Goal: Check status: Check status

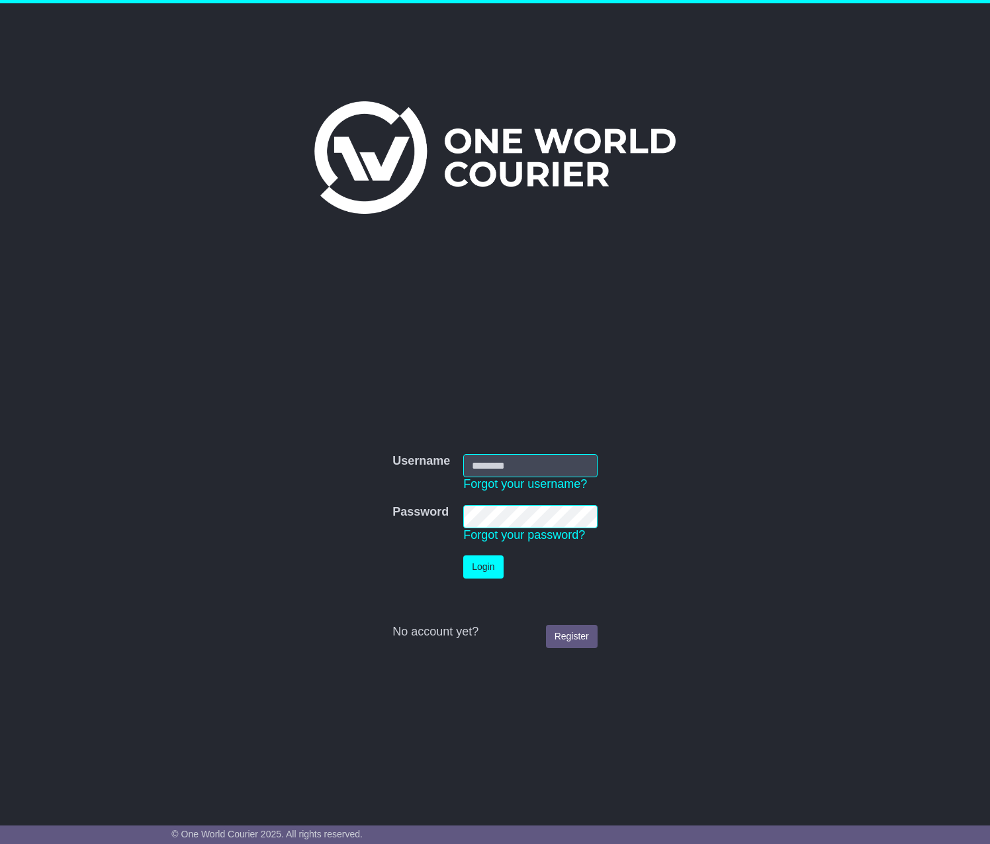
click at [549, 463] on input "Username" at bounding box center [530, 465] width 134 height 23
click at [847, 340] on div "Username Username Forgot your username? Password Password Forgot your password?…" at bounding box center [495, 403] width 990 height 801
type input "**********"
click at [500, 558] on button "Login" at bounding box center [483, 566] width 40 height 23
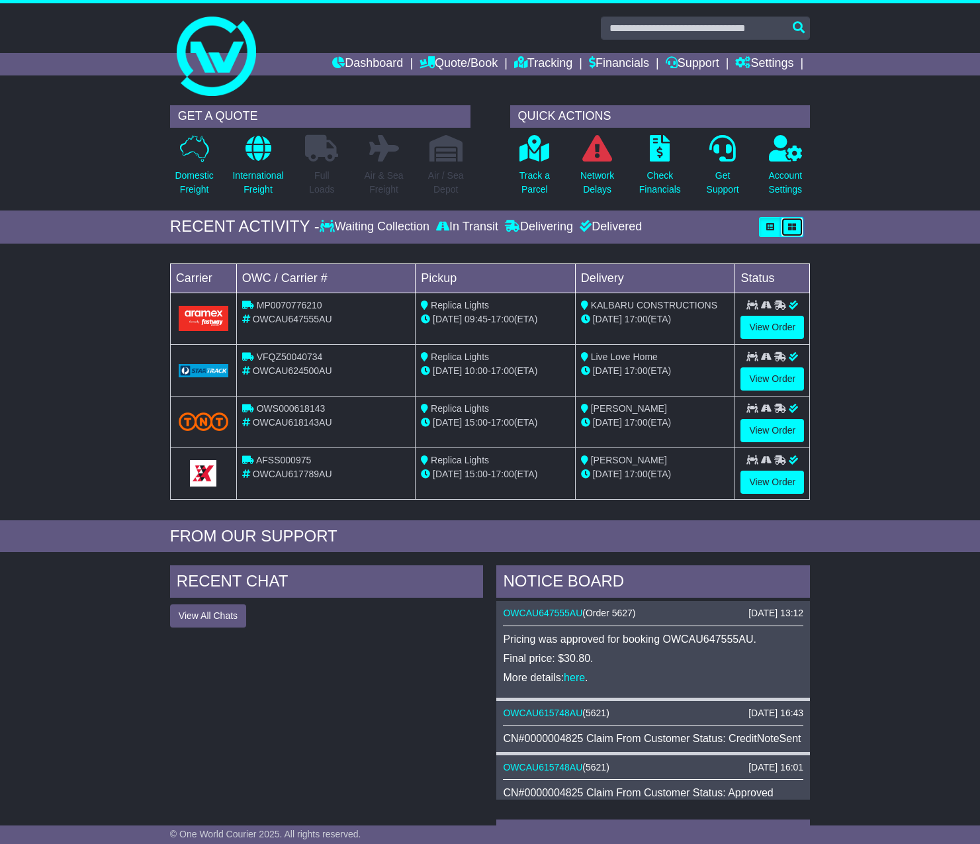
click at [799, 227] on button "button" at bounding box center [792, 227] width 22 height 20
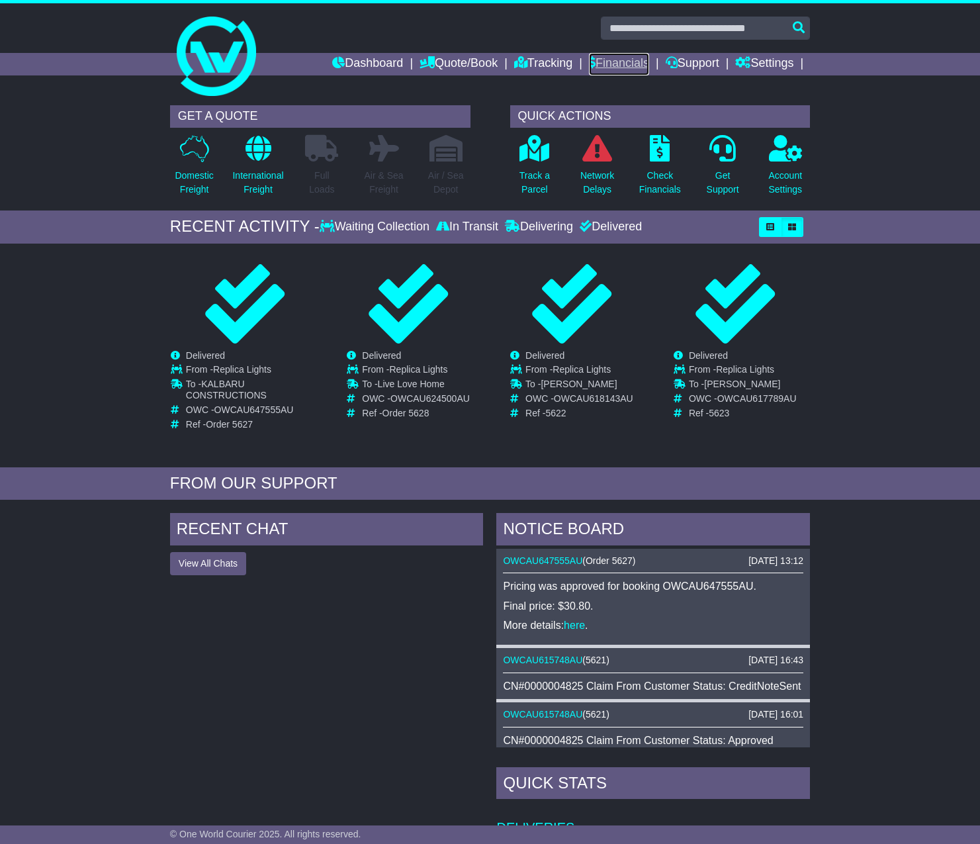
click at [623, 64] on link "Financials" at bounding box center [619, 64] width 60 height 22
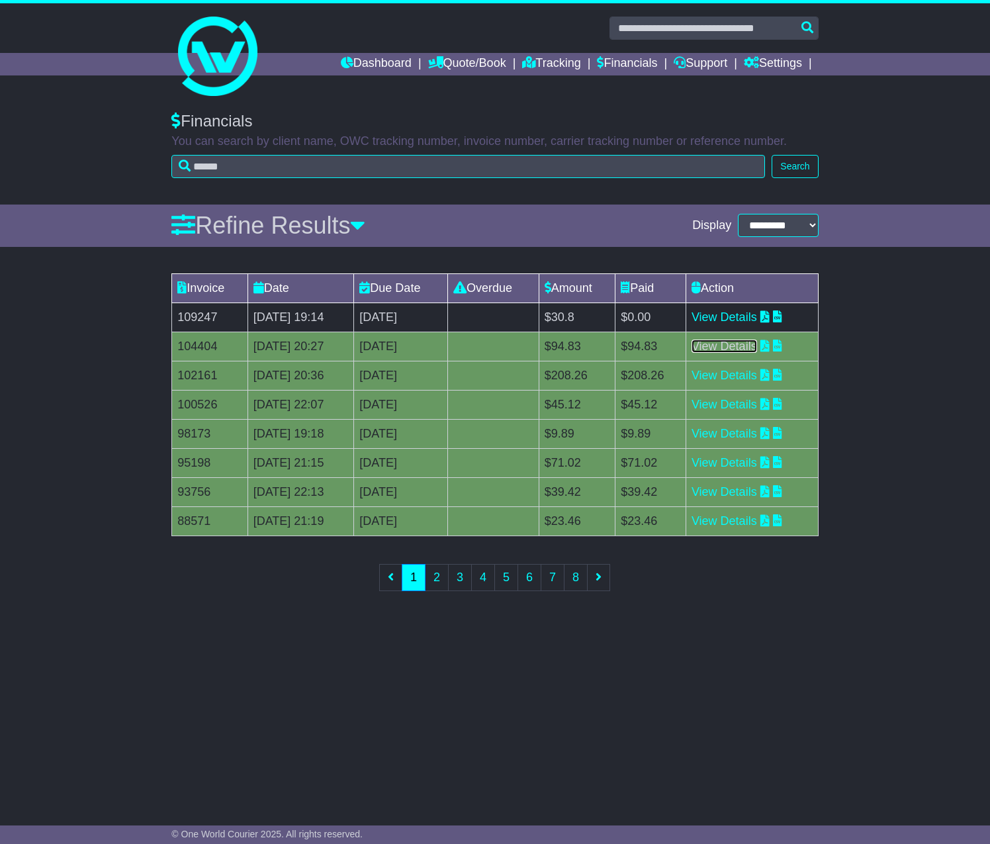
click at [748, 349] on link "View Details" at bounding box center [723, 345] width 65 height 13
click at [757, 322] on link "View Details" at bounding box center [723, 316] width 65 height 13
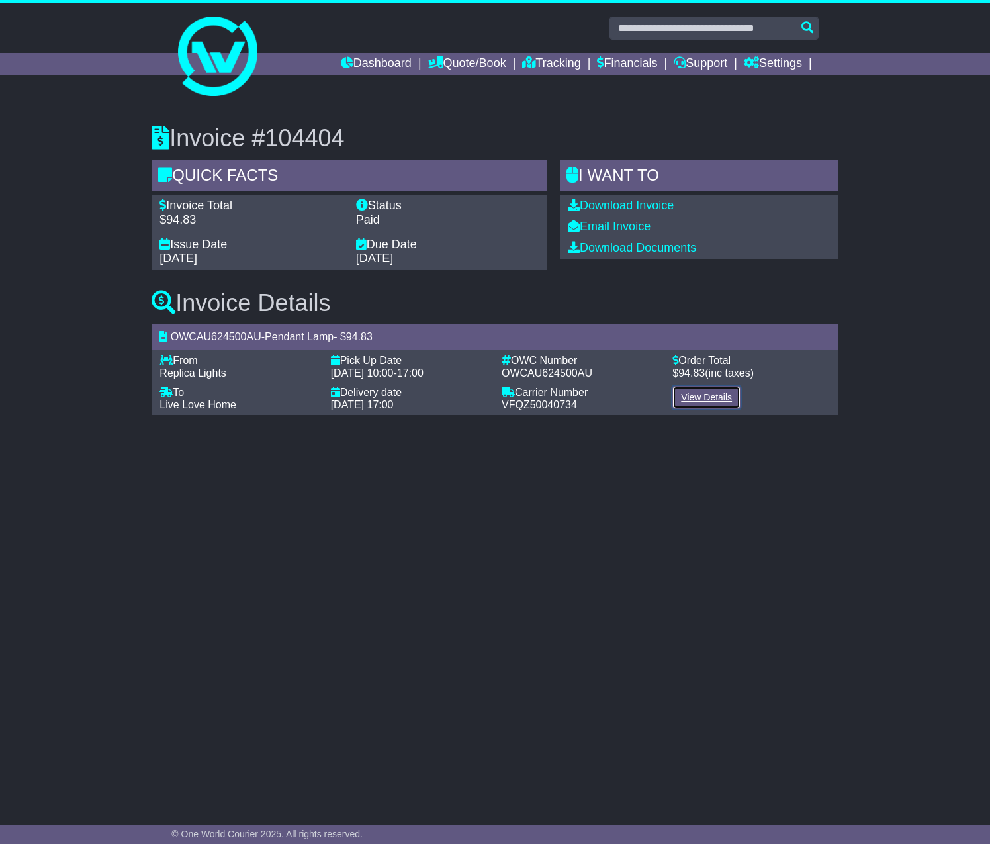
click at [730, 397] on link "View Details" at bounding box center [706, 397] width 68 height 23
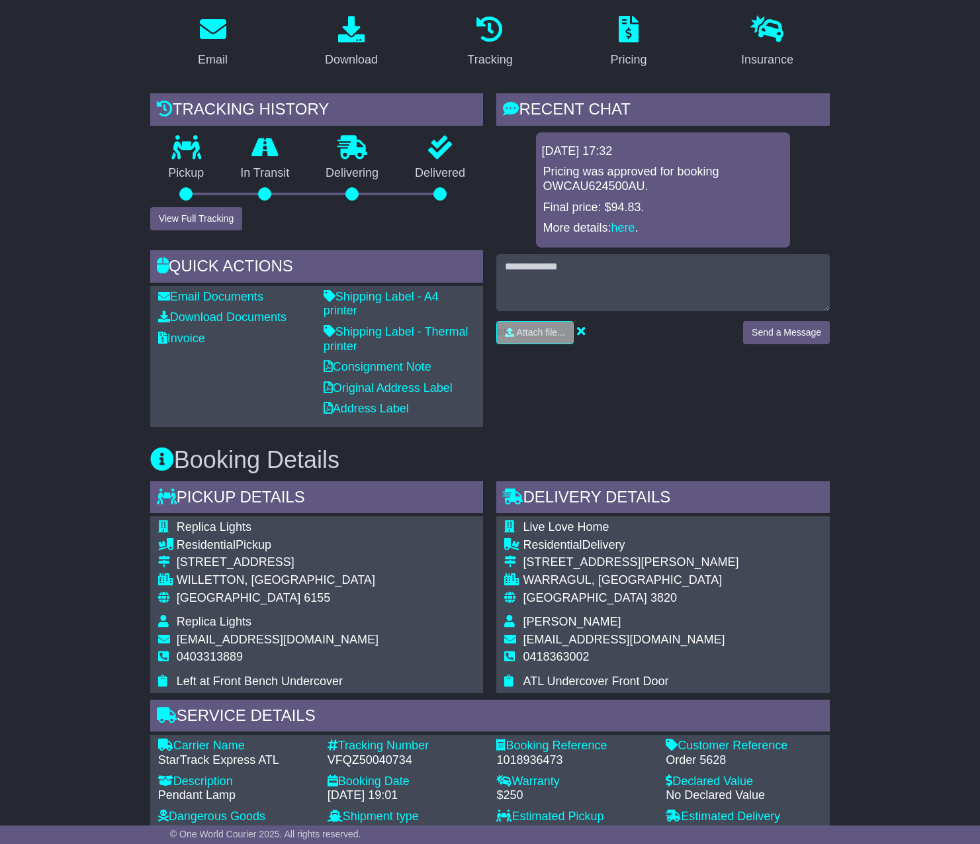
scroll to position [211, 0]
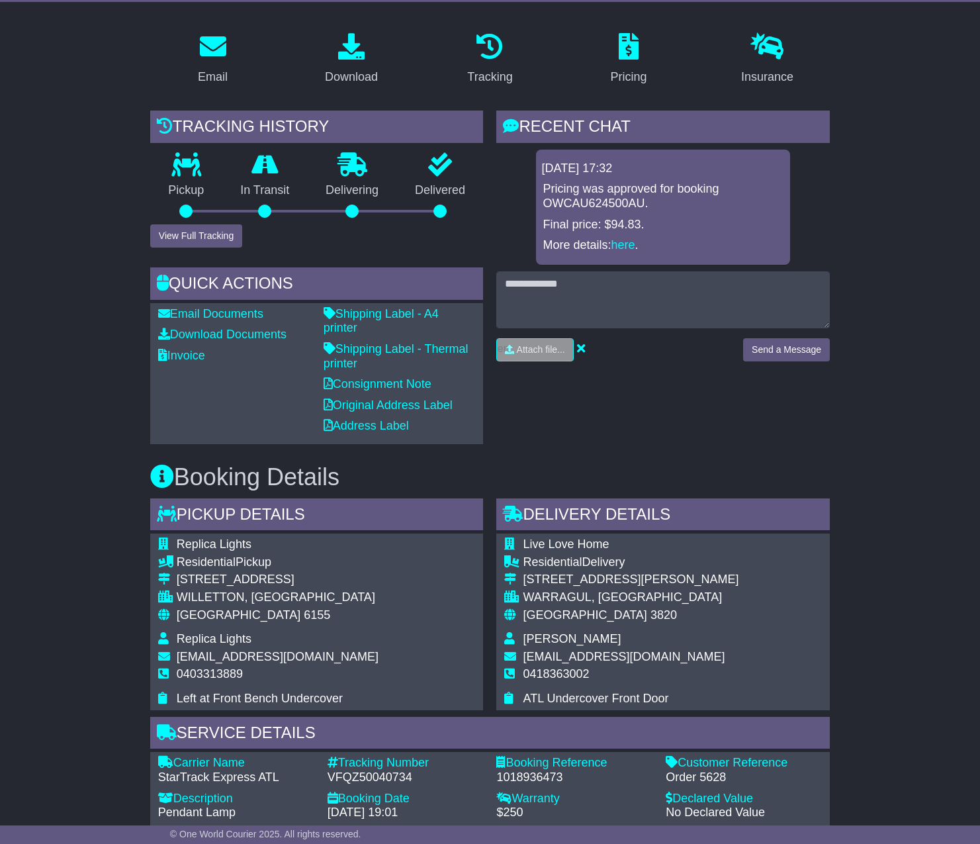
drag, startPoint x: 984, startPoint y: 304, endPoint x: 963, endPoint y: 417, distance: 114.4
click at [963, 417] on html "info@replicalights.com.au Logout Daniel Pui info@replicalights.com.au 046890188…" at bounding box center [490, 211] width 980 height 844
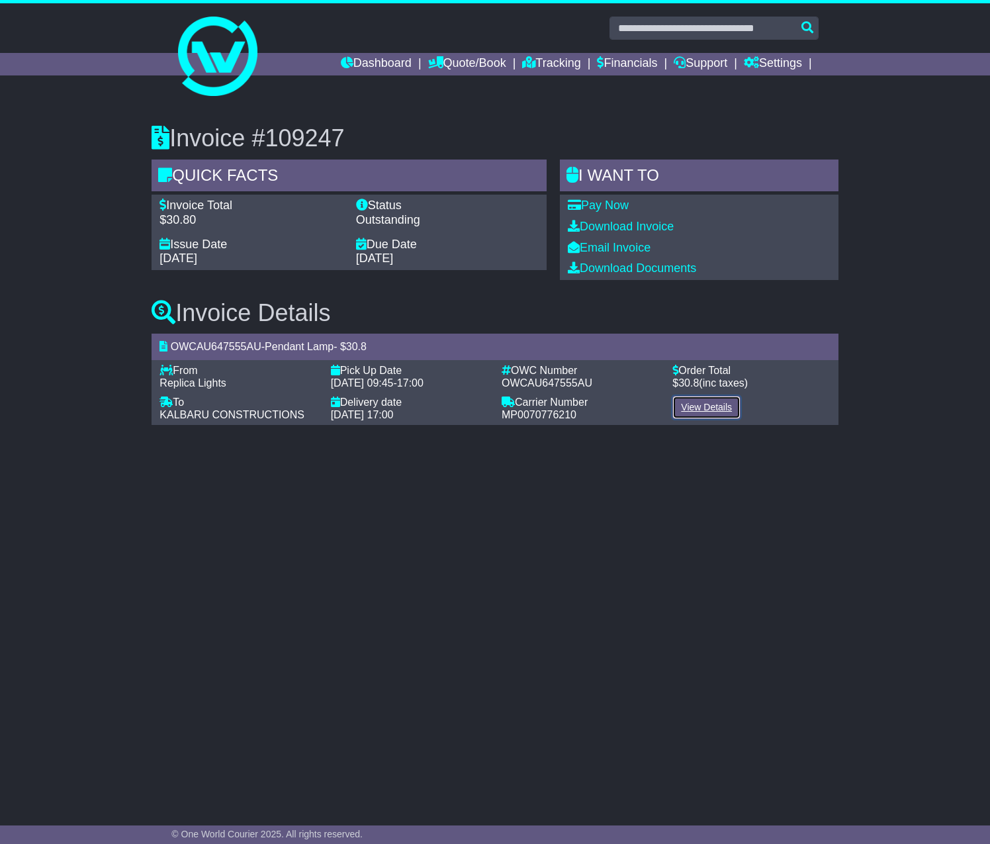
click at [713, 410] on link "View Details" at bounding box center [706, 407] width 68 height 23
click at [389, 69] on link "Dashboard" at bounding box center [376, 64] width 71 height 22
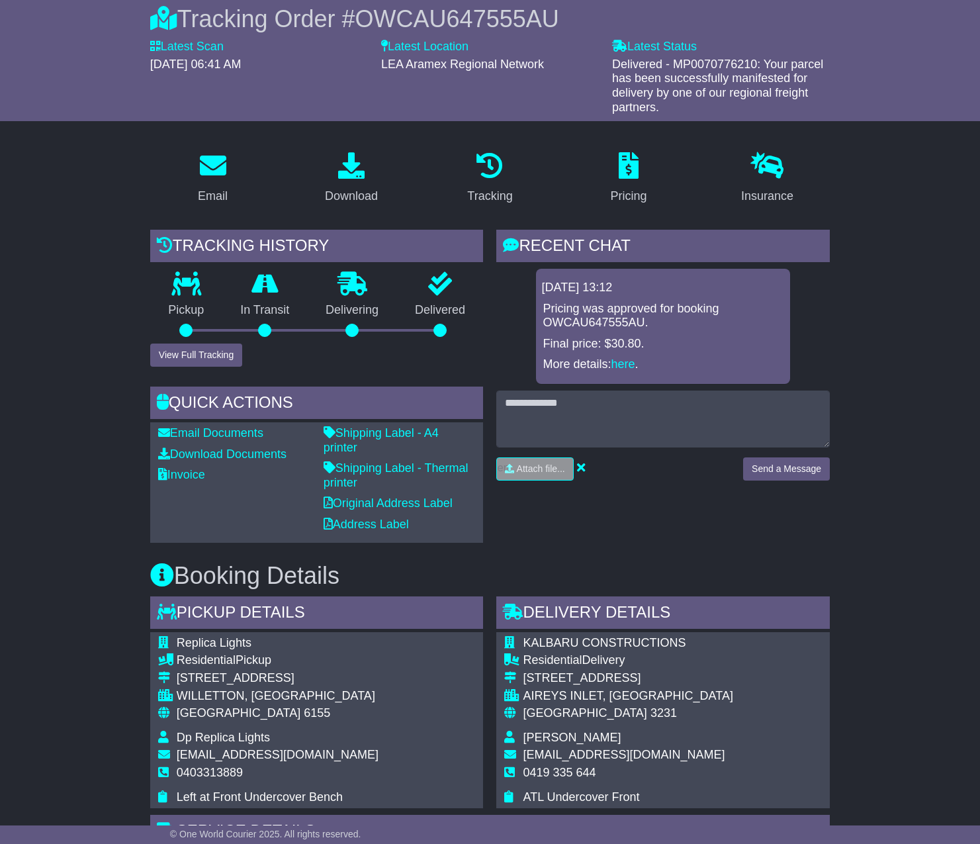
scroll to position [104, 0]
